Goal: Book appointment/travel/reservation

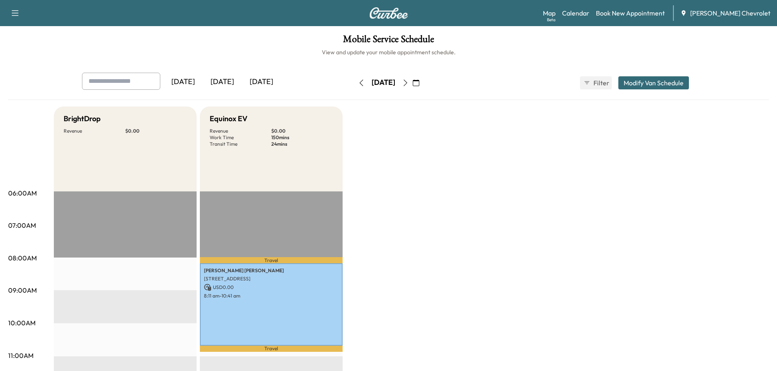
click at [409, 83] on icon "button" at bounding box center [405, 83] width 7 height 7
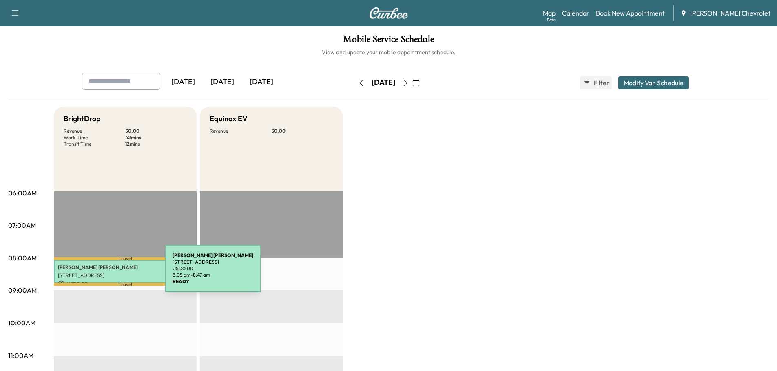
click at [104, 273] on p "[STREET_ADDRESS]" at bounding box center [125, 275] width 135 height 7
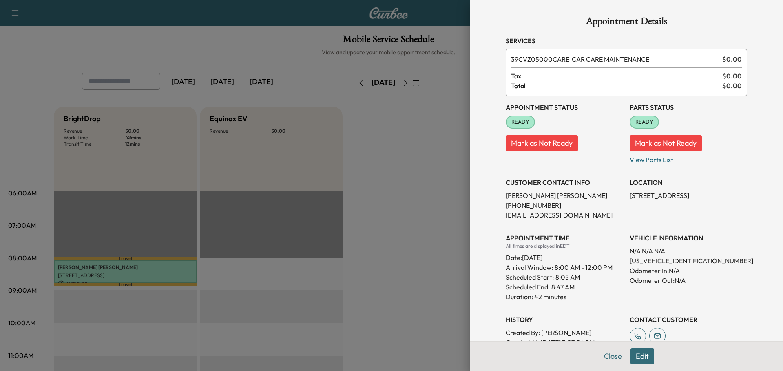
click at [606, 353] on button "Close" at bounding box center [613, 356] width 29 height 16
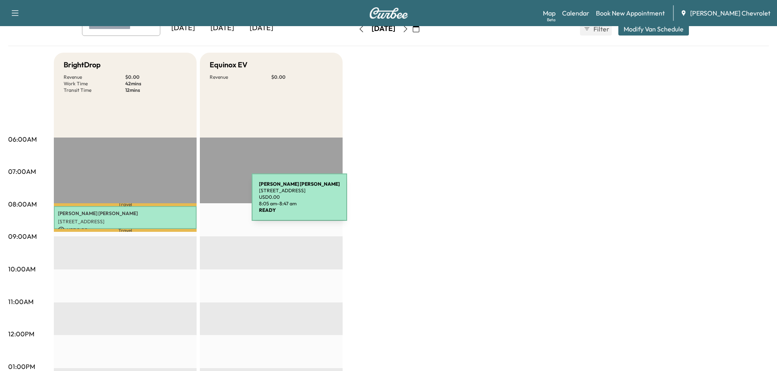
scroll to position [41, 0]
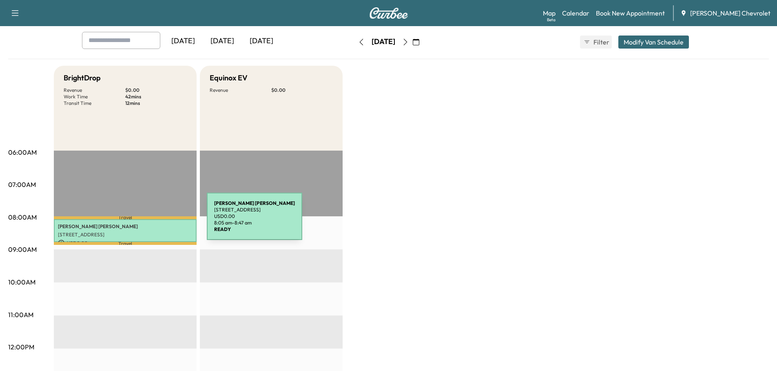
click at [146, 221] on div "[PERSON_NAME] [STREET_ADDRESS] USD 0.00 8:05 am - 8:47 am" at bounding box center [125, 230] width 143 height 23
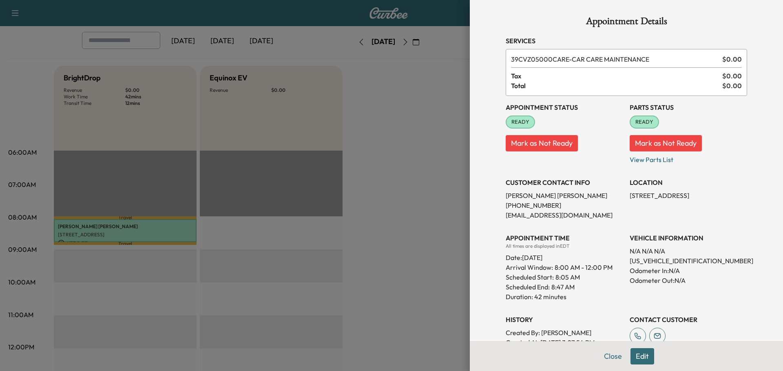
click at [440, 135] on div at bounding box center [391, 185] width 783 height 371
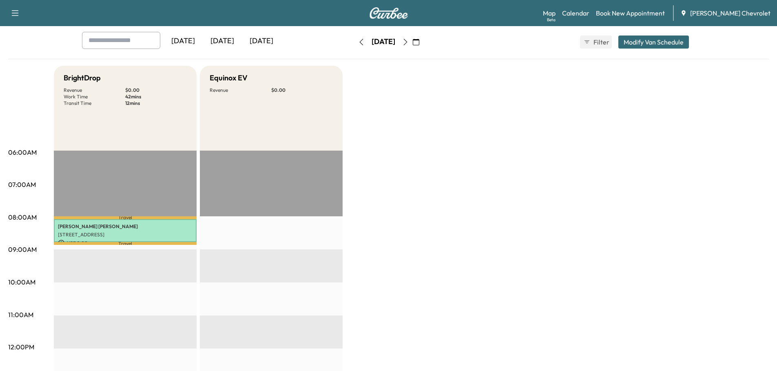
click at [409, 41] on icon "button" at bounding box center [405, 42] width 7 height 7
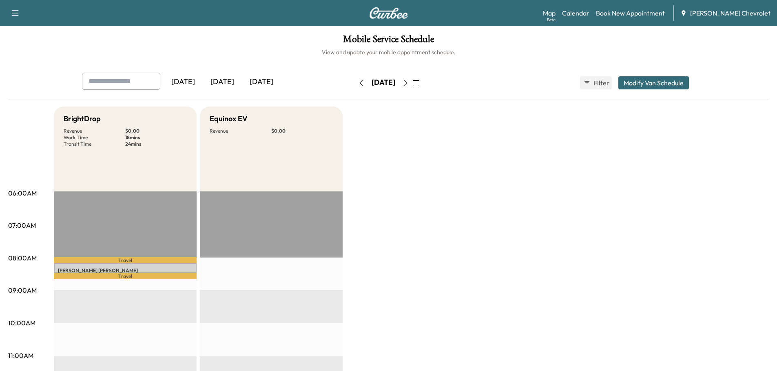
click at [409, 82] on icon "button" at bounding box center [405, 83] width 7 height 7
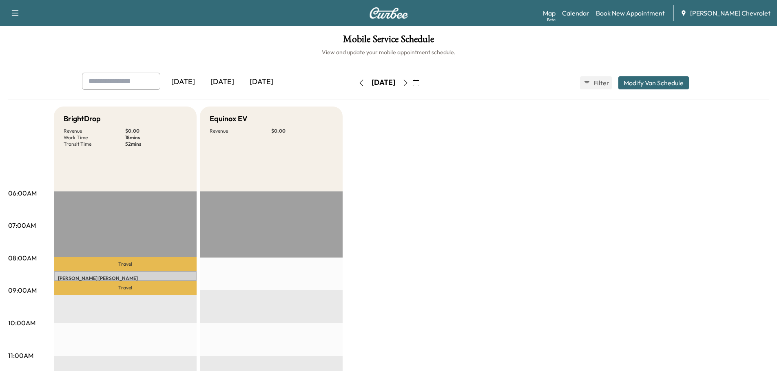
click at [358, 80] on icon "button" at bounding box center [361, 83] width 7 height 7
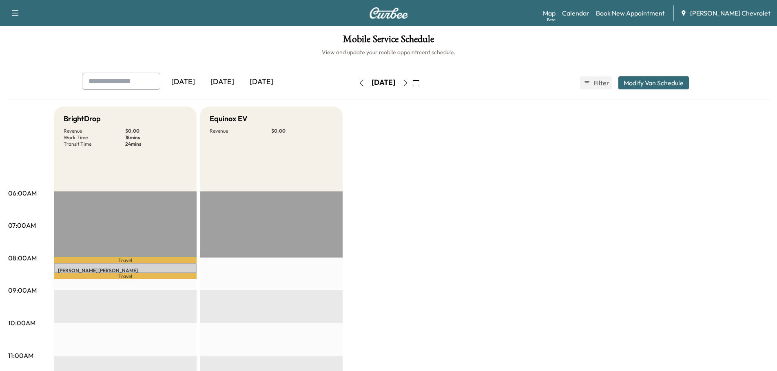
click at [355, 82] on button "button" at bounding box center [362, 82] width 14 height 13
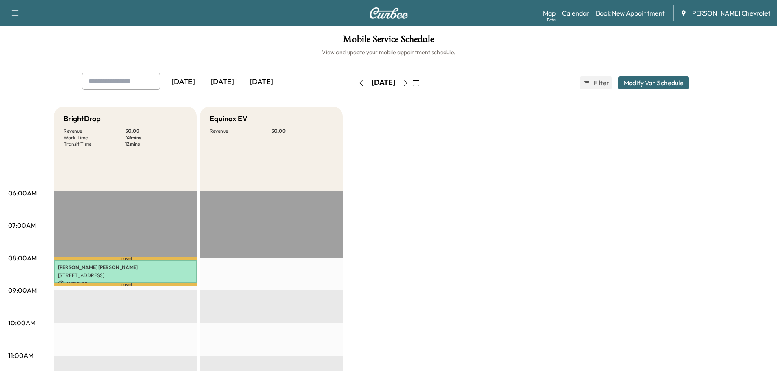
click at [409, 83] on icon "button" at bounding box center [405, 83] width 7 height 7
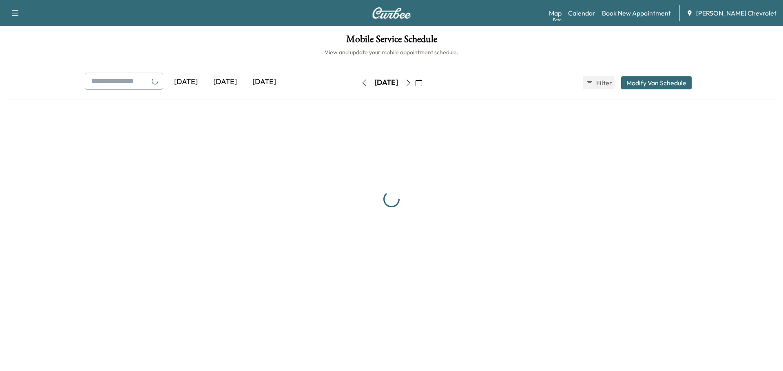
click at [410, 83] on icon "button" at bounding box center [409, 83] width 4 height 7
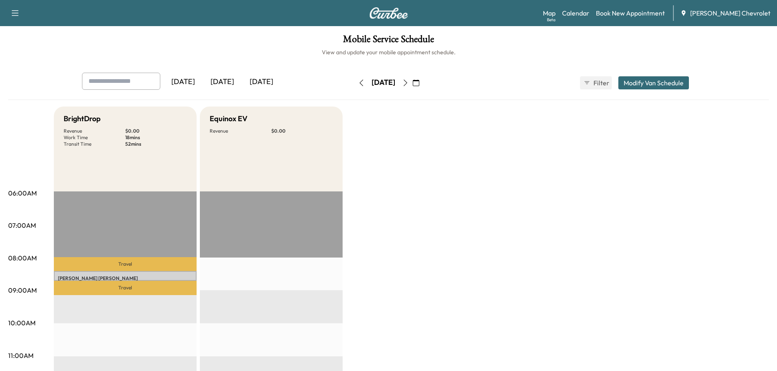
click at [409, 83] on icon "button" at bounding box center [405, 83] width 7 height 7
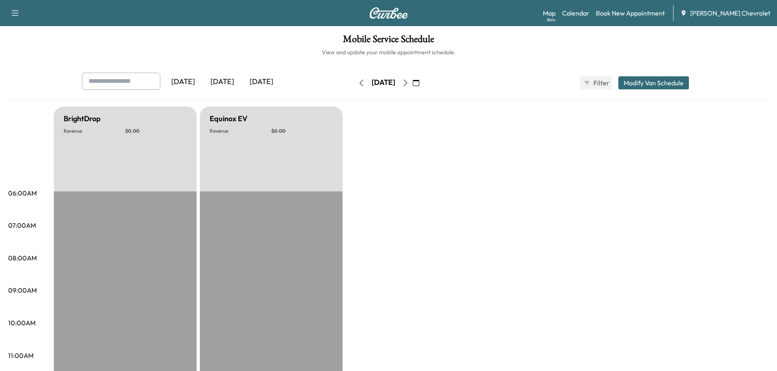
click at [412, 83] on button "button" at bounding box center [406, 82] width 14 height 13
click at [409, 83] on icon "button" at bounding box center [405, 83] width 7 height 7
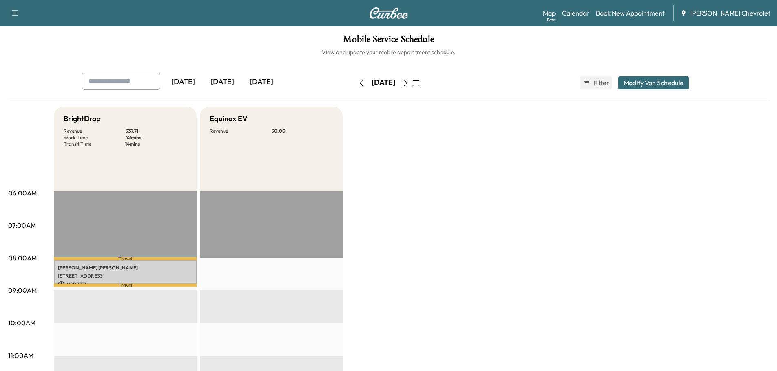
click at [409, 83] on icon "button" at bounding box center [405, 83] width 7 height 7
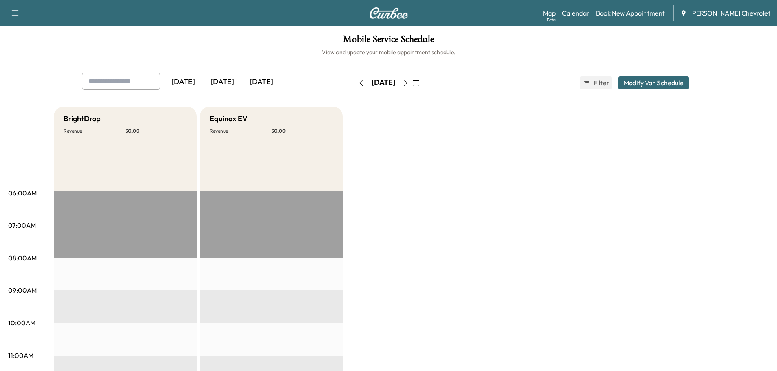
click at [412, 83] on button "button" at bounding box center [406, 82] width 14 height 13
click at [412, 83] on div "[DATE]" at bounding box center [384, 82] width 58 height 13
click at [409, 83] on icon "button" at bounding box center [405, 83] width 7 height 7
click at [409, 82] on icon "button" at bounding box center [405, 83] width 7 height 7
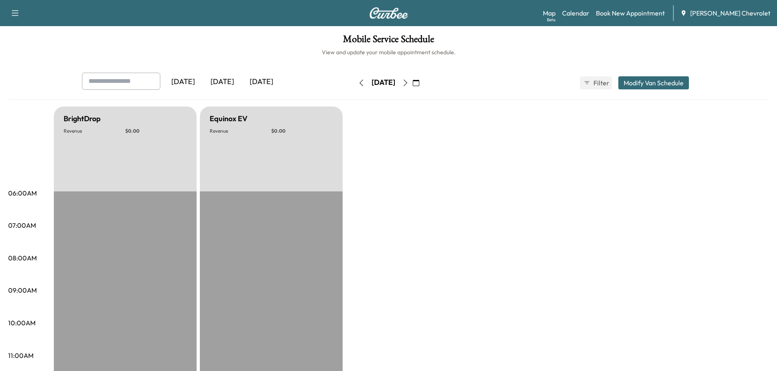
click at [412, 82] on button "button" at bounding box center [406, 82] width 14 height 13
click at [409, 82] on icon "button" at bounding box center [405, 83] width 7 height 7
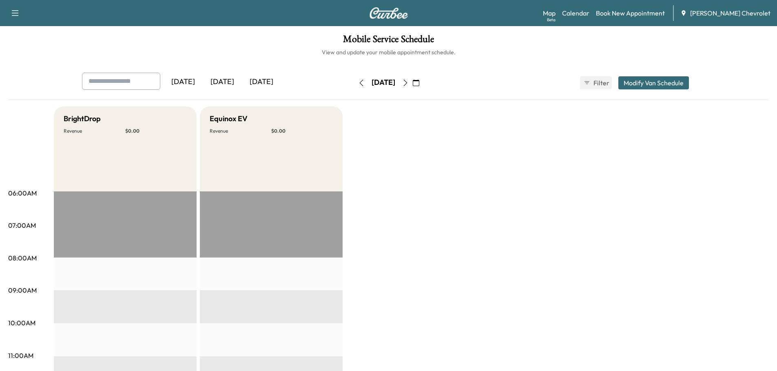
click at [409, 82] on icon "button" at bounding box center [405, 83] width 7 height 7
click at [412, 82] on div "[DATE]" at bounding box center [384, 82] width 58 height 13
click at [409, 83] on icon "button" at bounding box center [405, 83] width 7 height 7
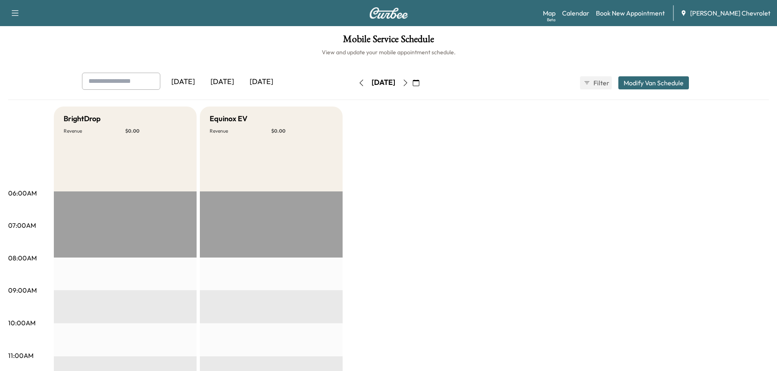
click at [423, 83] on button "button" at bounding box center [416, 82] width 14 height 13
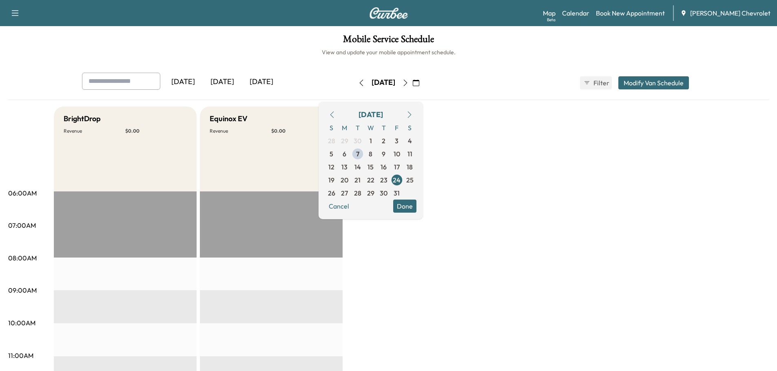
click at [359, 150] on span "7" at bounding box center [357, 154] width 3 height 10
